Goal: Task Accomplishment & Management: Manage account settings

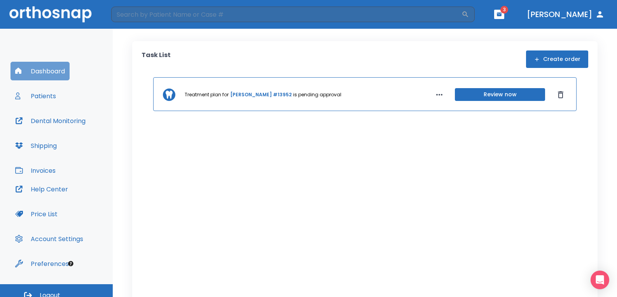
click at [49, 75] on button "Dashboard" at bounding box center [39, 71] width 59 height 19
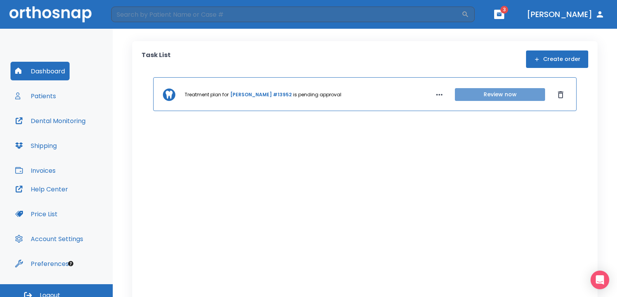
click at [507, 96] on button "Review now" at bounding box center [500, 94] width 90 height 13
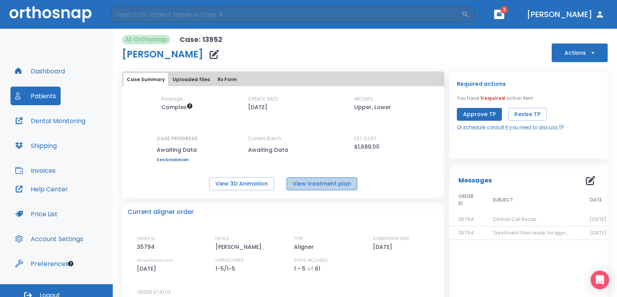
click at [337, 187] on button "View treatment plan" at bounding box center [322, 184] width 71 height 13
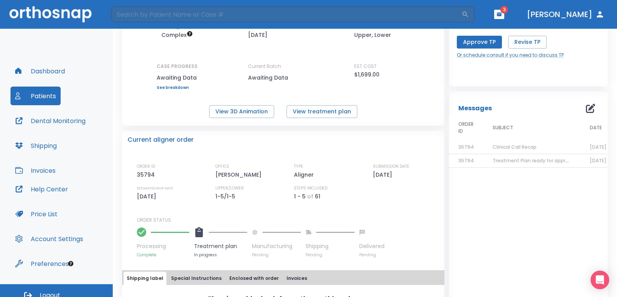
scroll to position [33, 0]
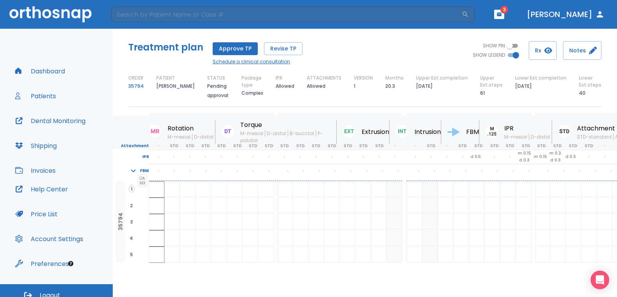
click at [262, 63] on link "Schedule a clinical consultation" at bounding box center [258, 61] width 90 height 7
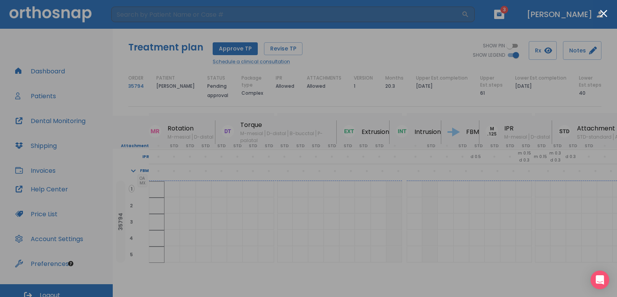
click at [11, 19] on div at bounding box center [308, 148] width 617 height 297
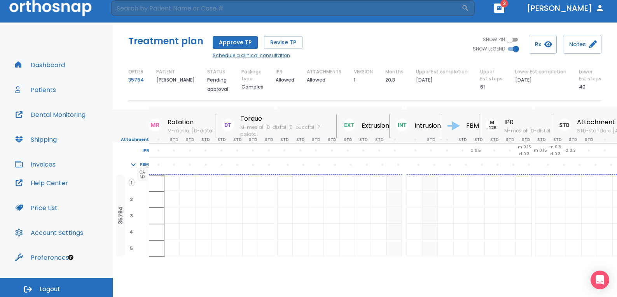
scroll to position [8, 0]
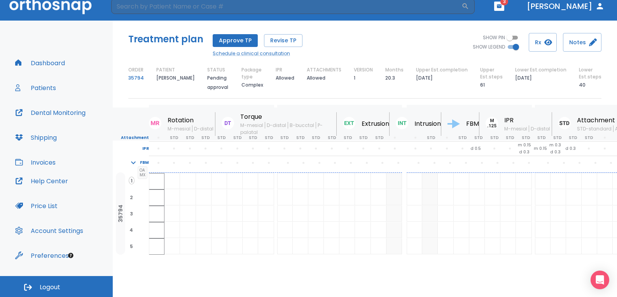
click at [45, 88] on button "Patients" at bounding box center [35, 88] width 50 height 19
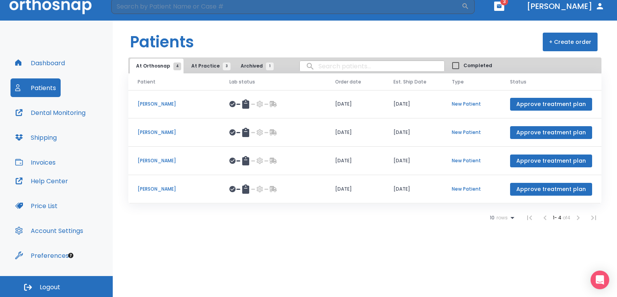
click at [172, 190] on p "maritza villanueva" at bounding box center [174, 189] width 73 height 7
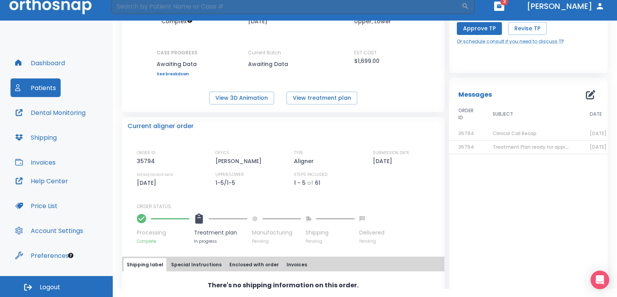
scroll to position [111, 0]
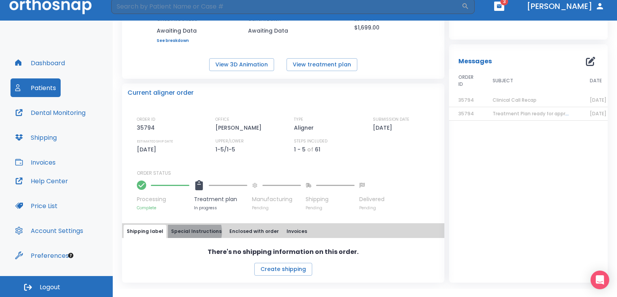
click at [189, 232] on button "Special Instructions" at bounding box center [196, 231] width 57 height 13
click at [240, 230] on button "Enclosed with order" at bounding box center [254, 231] width 56 height 13
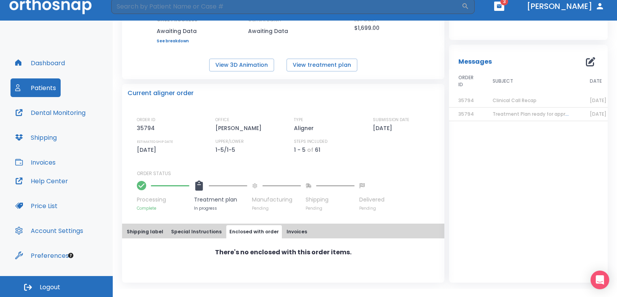
click at [294, 233] on button "Invoices" at bounding box center [296, 231] width 27 height 13
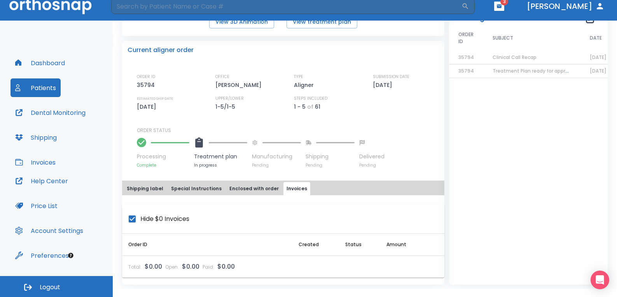
scroll to position [156, 0]
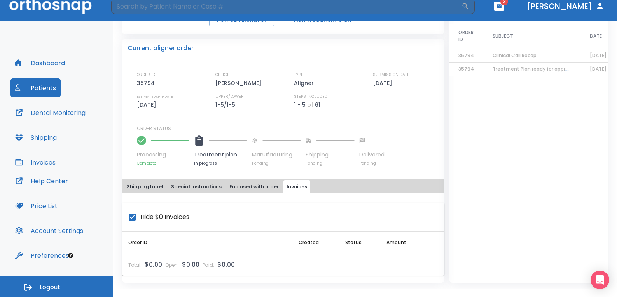
click at [149, 186] on button "Shipping label" at bounding box center [145, 186] width 43 height 13
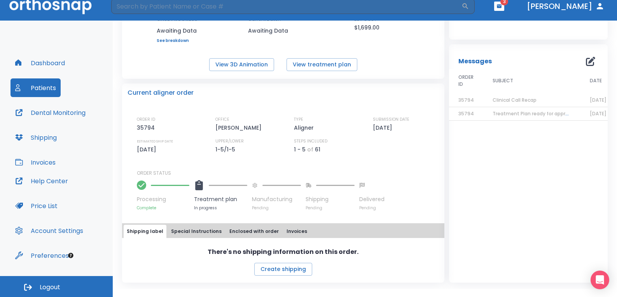
scroll to position [111, 0]
click at [43, 162] on button "Invoices" at bounding box center [35, 162] width 50 height 19
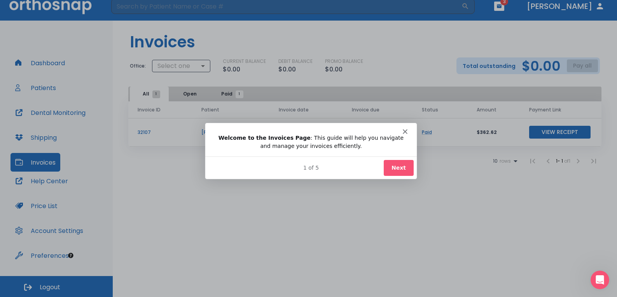
click at [404, 132] on icon "Close" at bounding box center [404, 131] width 5 height 5
